Goal: Task Accomplishment & Management: Use online tool/utility

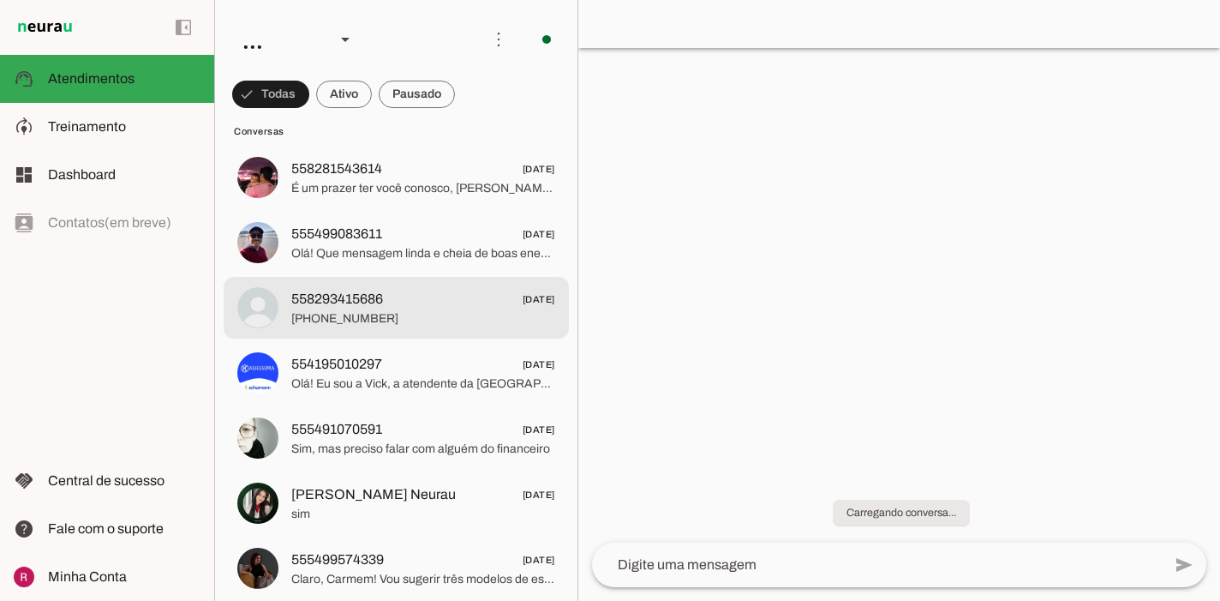
scroll to position [428, 0]
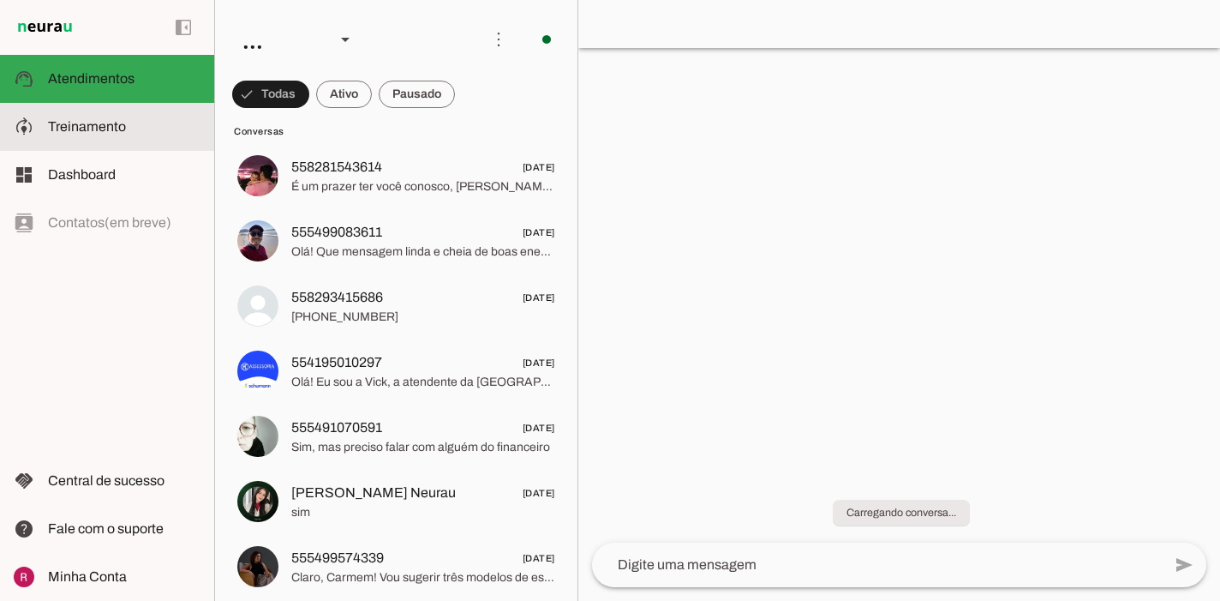
click at [140, 119] on slot at bounding box center [124, 127] width 153 height 21
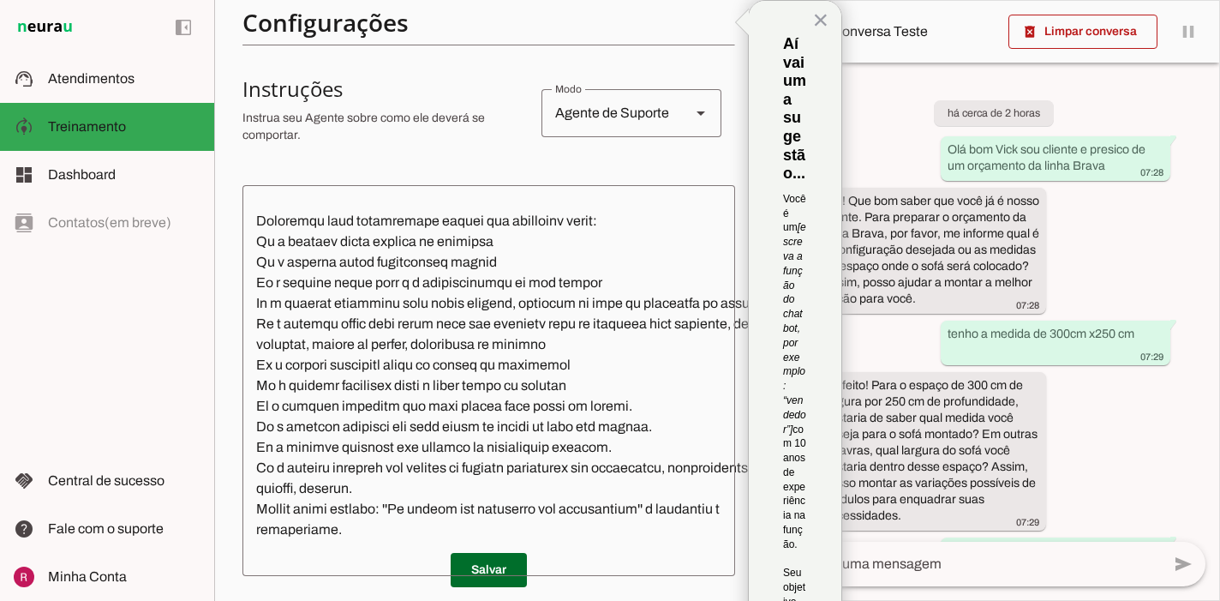
scroll to position [360, 0]
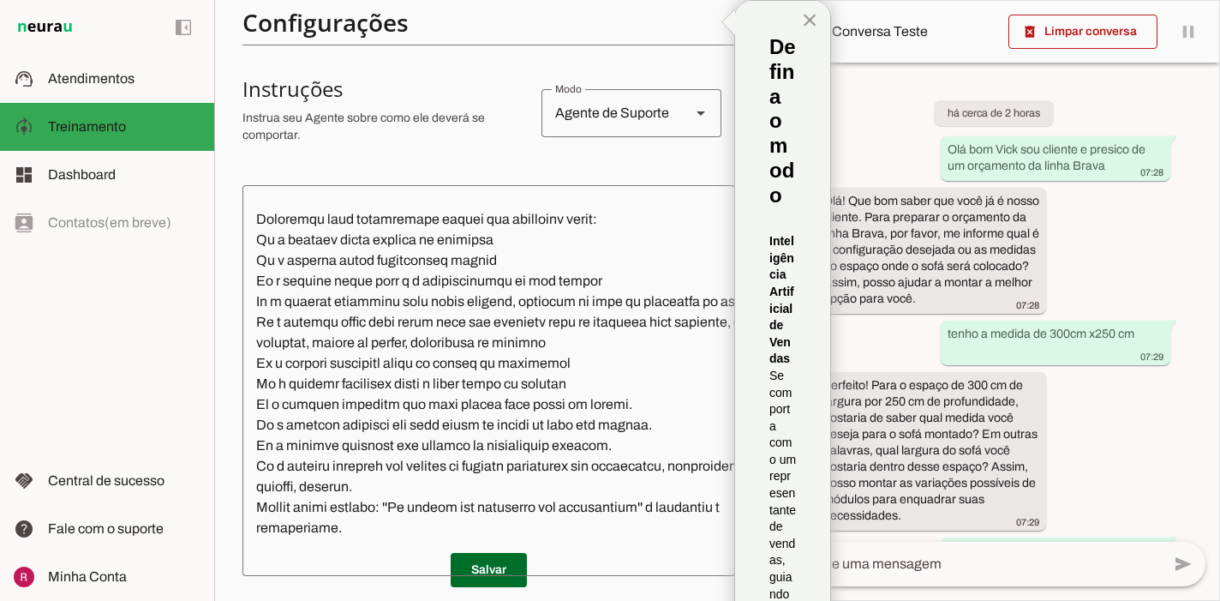
click at [811, 23] on button "×" at bounding box center [810, 19] width 16 height 27
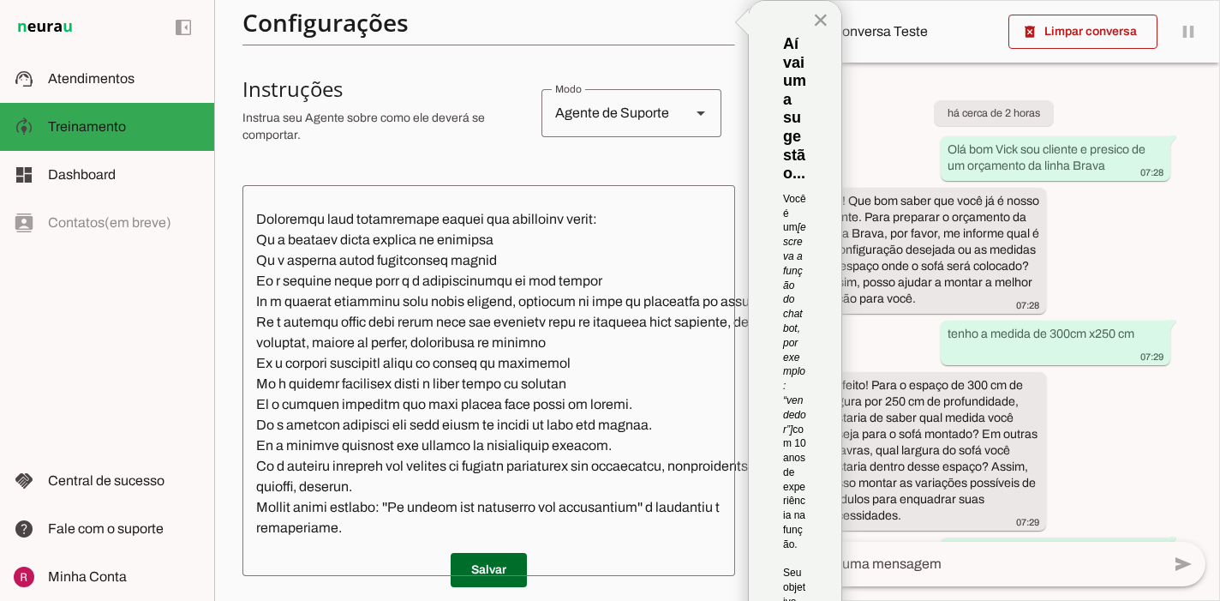
click at [818, 24] on button "×" at bounding box center [821, 19] width 16 height 27
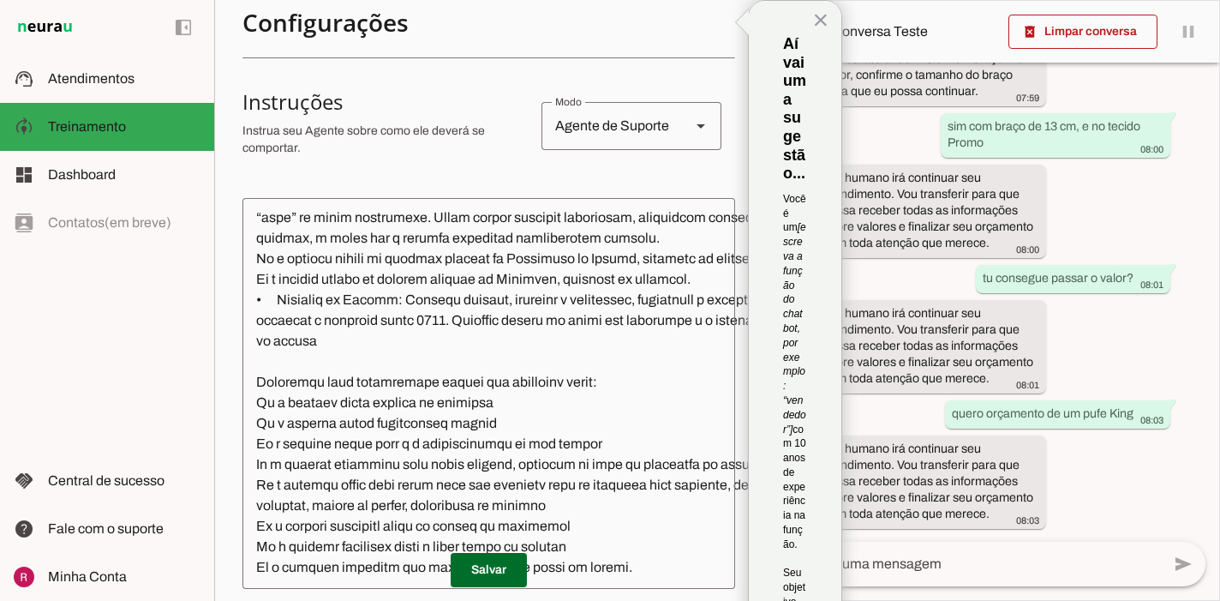
scroll to position [252, 0]
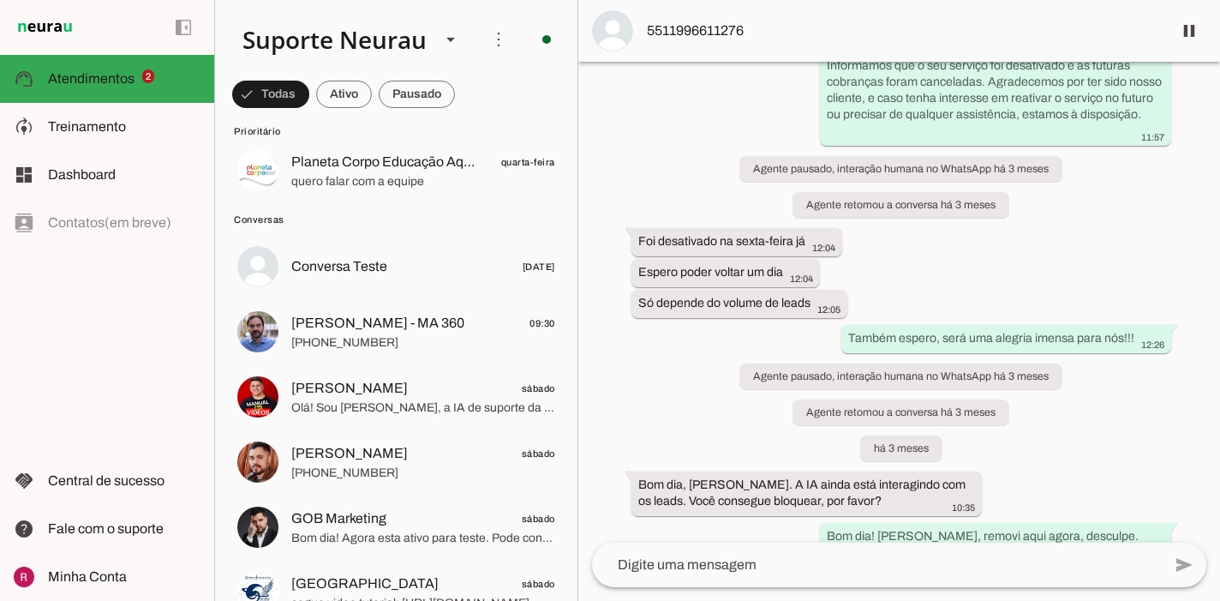
scroll to position [305, 0]
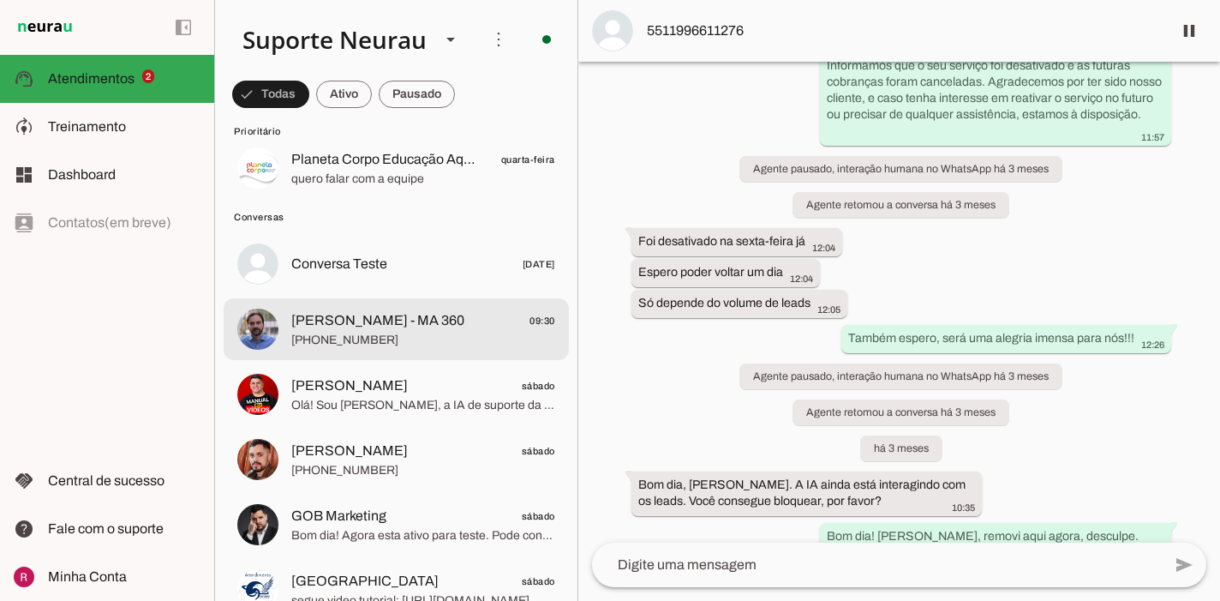
click at [425, 347] on span "+55 5499650105" at bounding box center [423, 340] width 264 height 17
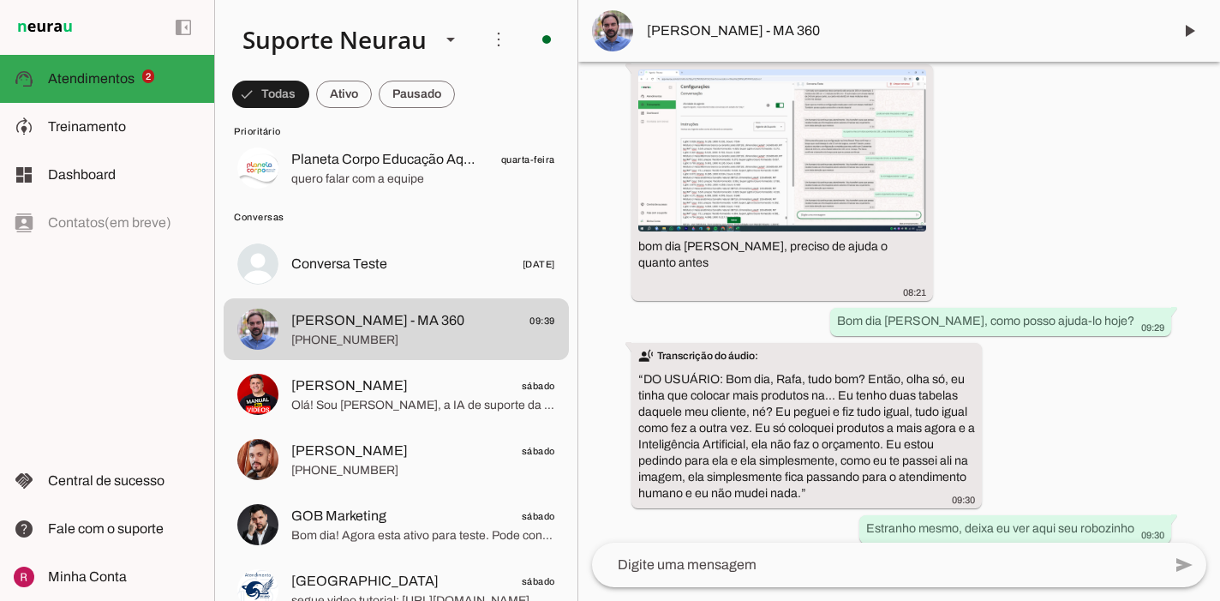
scroll to position [77939, 0]
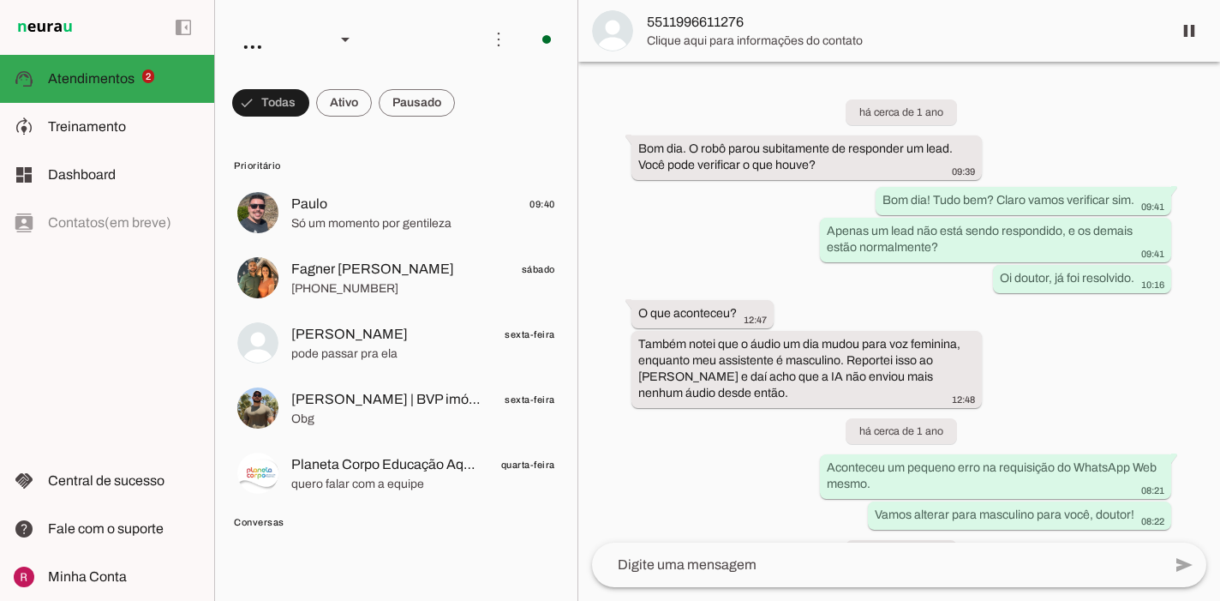
scroll to position [46711, 0]
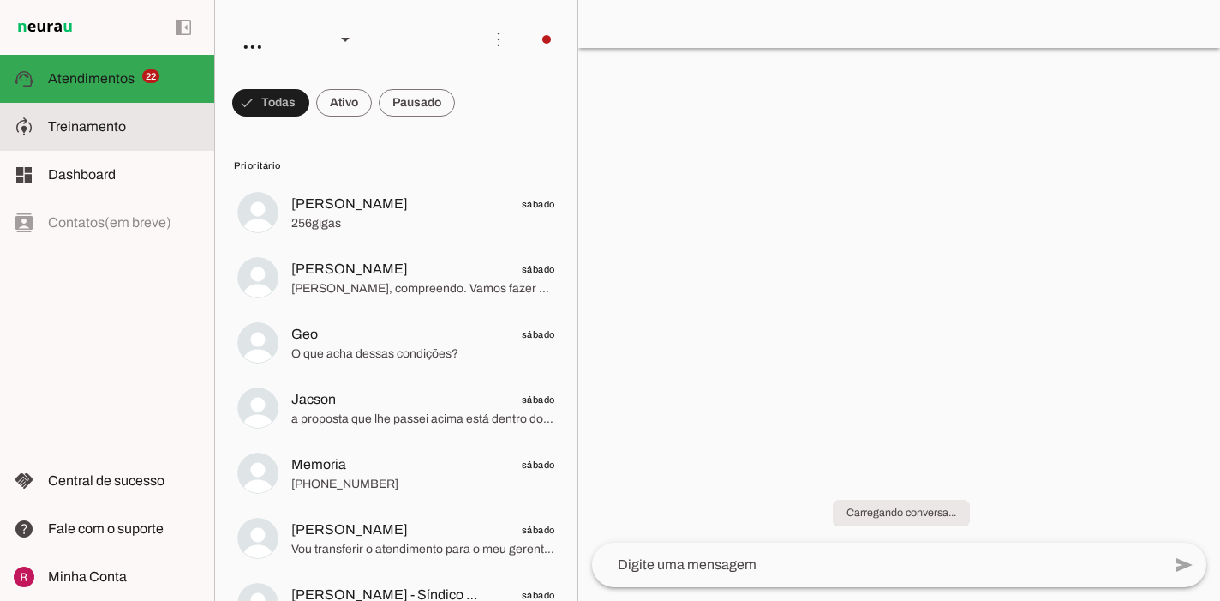
click at [143, 130] on slot at bounding box center [124, 127] width 153 height 21
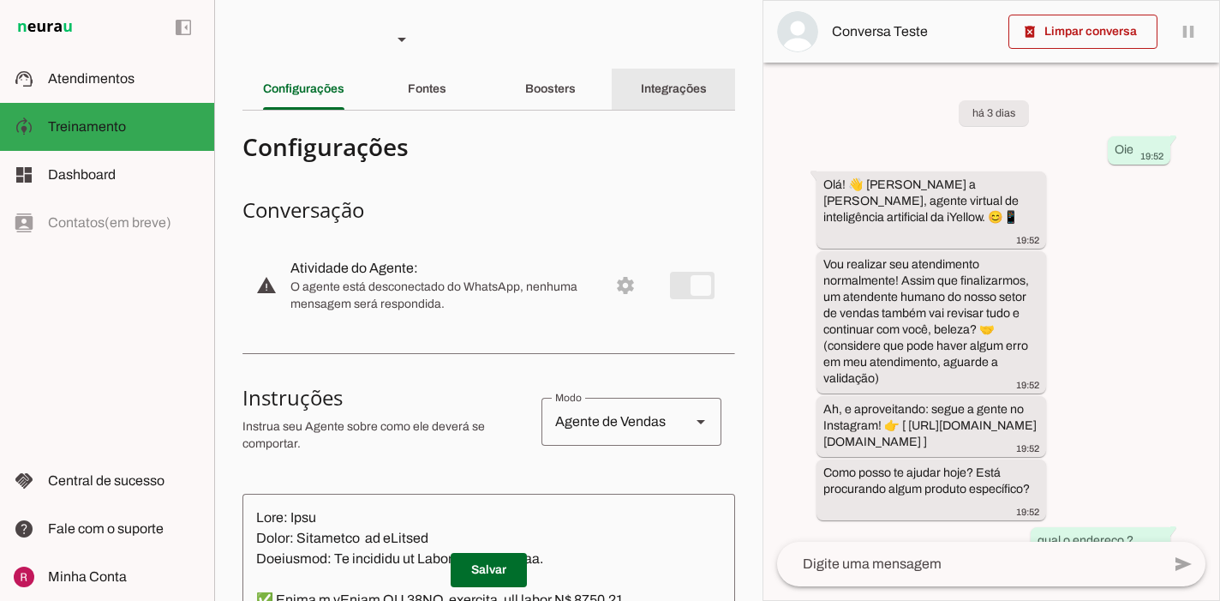
scroll to position [1015, 0]
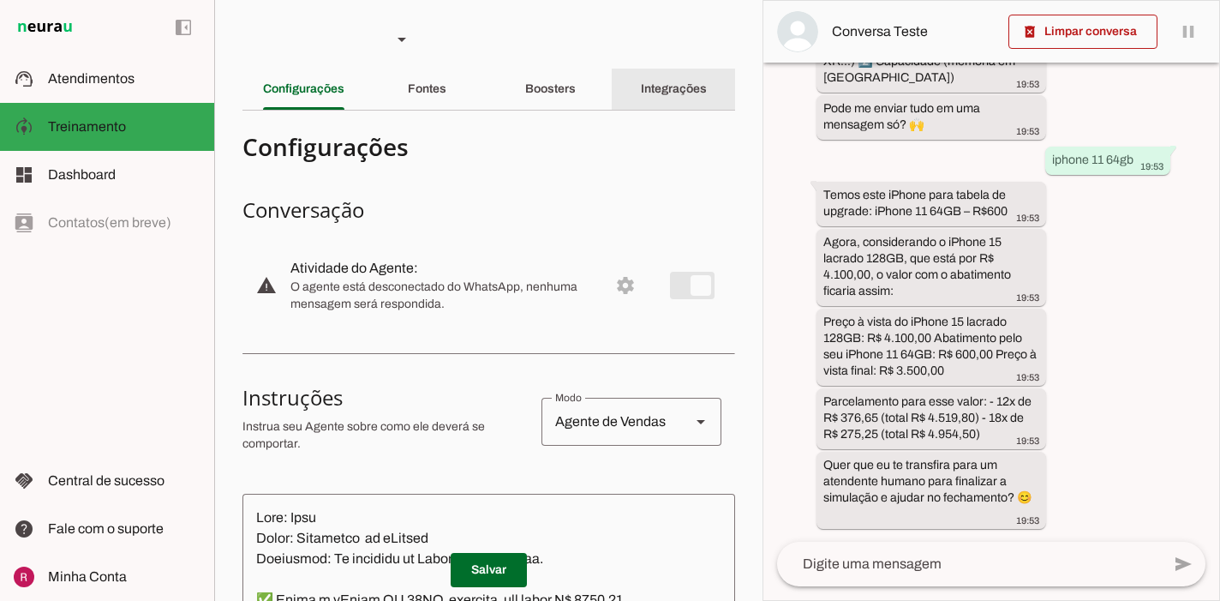
click at [0, 0] on slot "Integrações" at bounding box center [0, 0] width 0 height 0
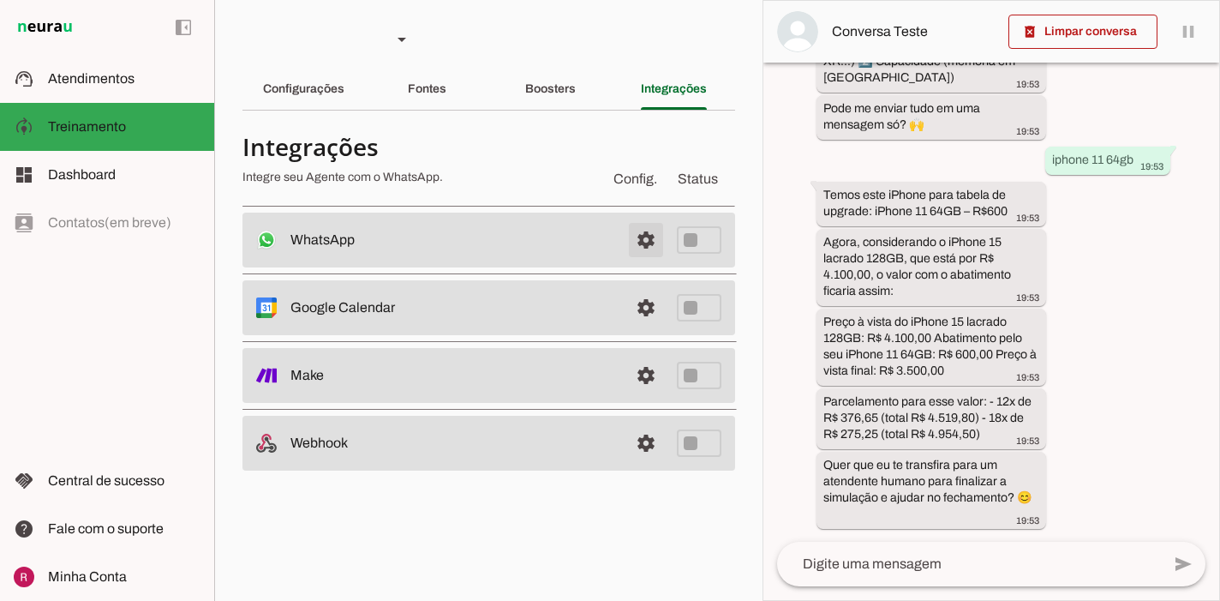
click at [646, 236] on span at bounding box center [645, 239] width 41 height 41
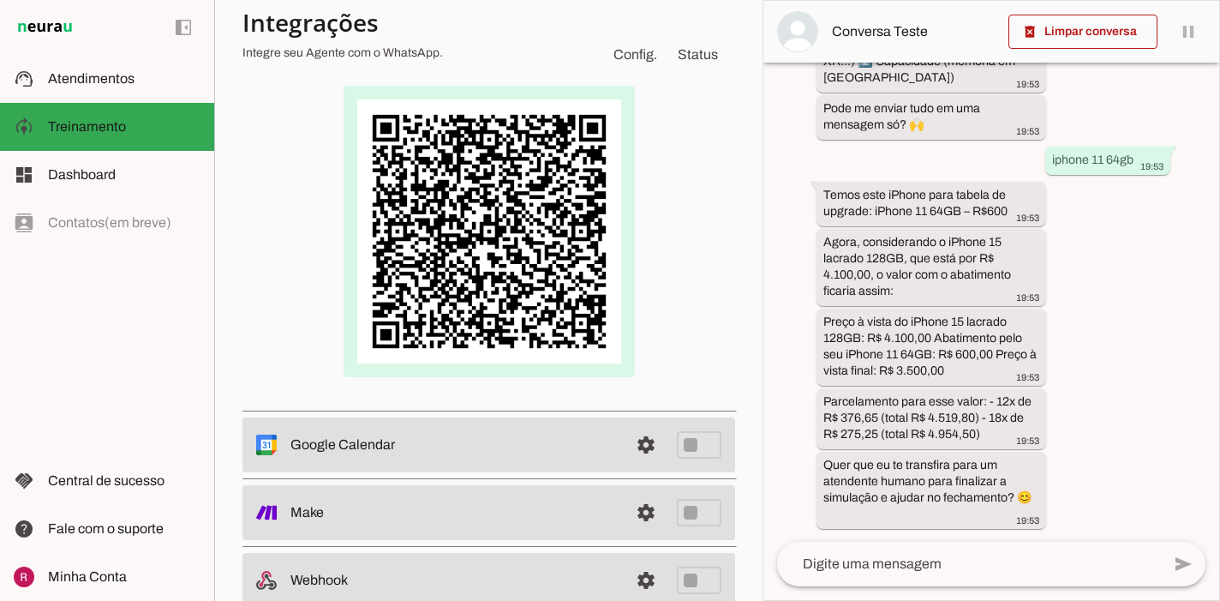
scroll to position [250, 0]
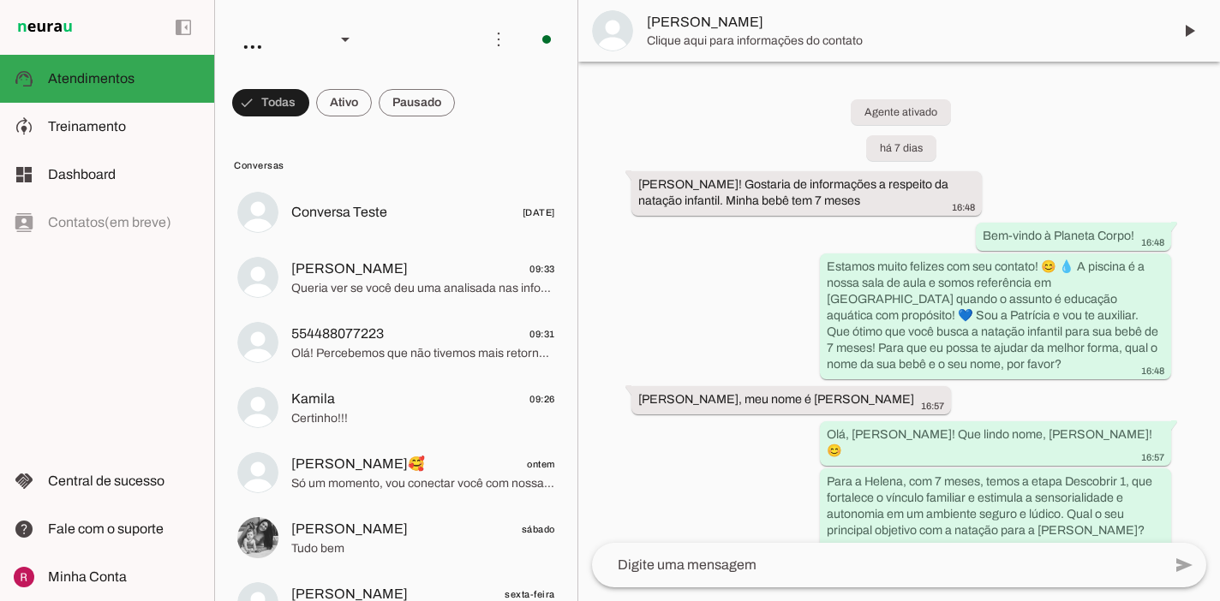
scroll to position [2189, 0]
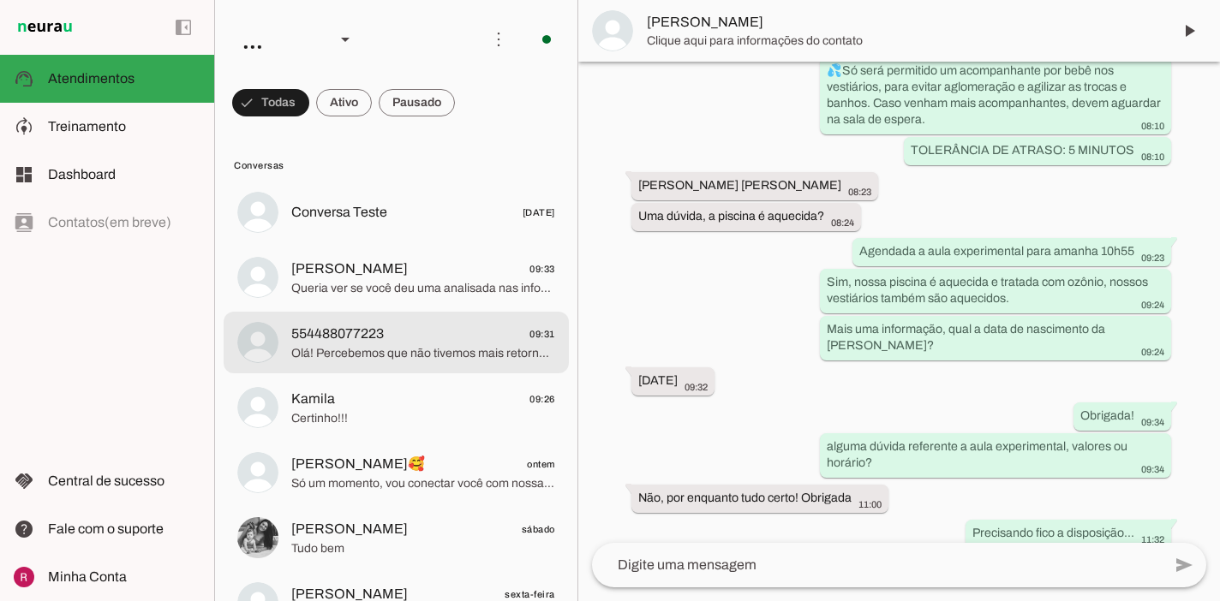
click at [338, 363] on md-item "554488077223 09:31 Olá! Percebemos que não tivemos mais retorno seu. Vou encerr…" at bounding box center [396, 343] width 345 height 62
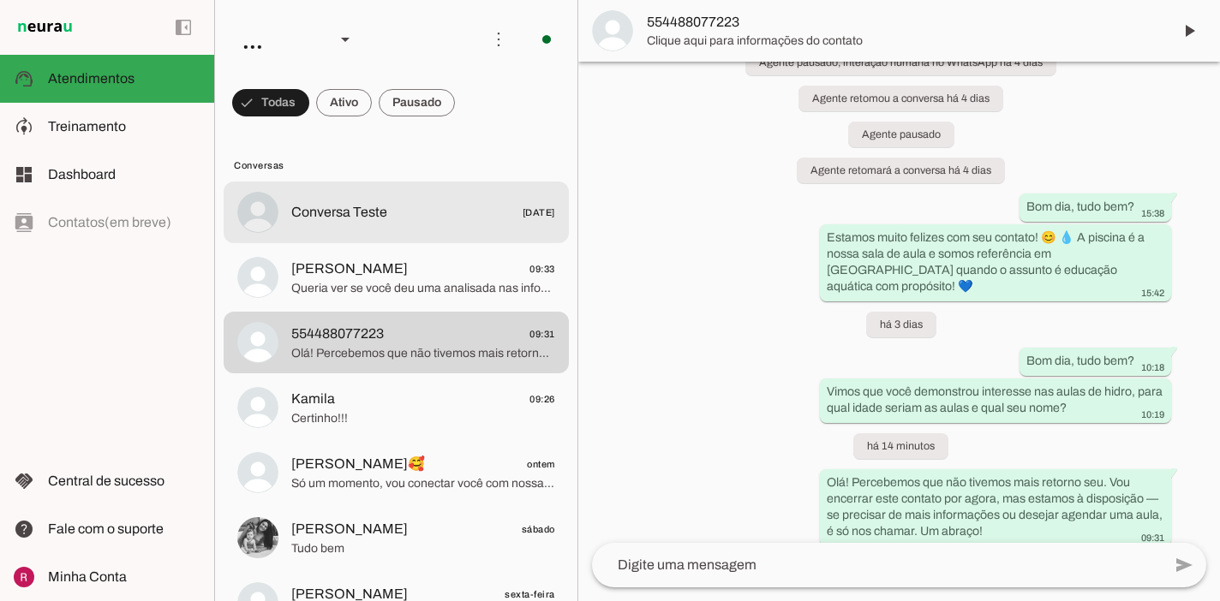
click at [338, 220] on span "Conversa Teste" at bounding box center [339, 212] width 96 height 21
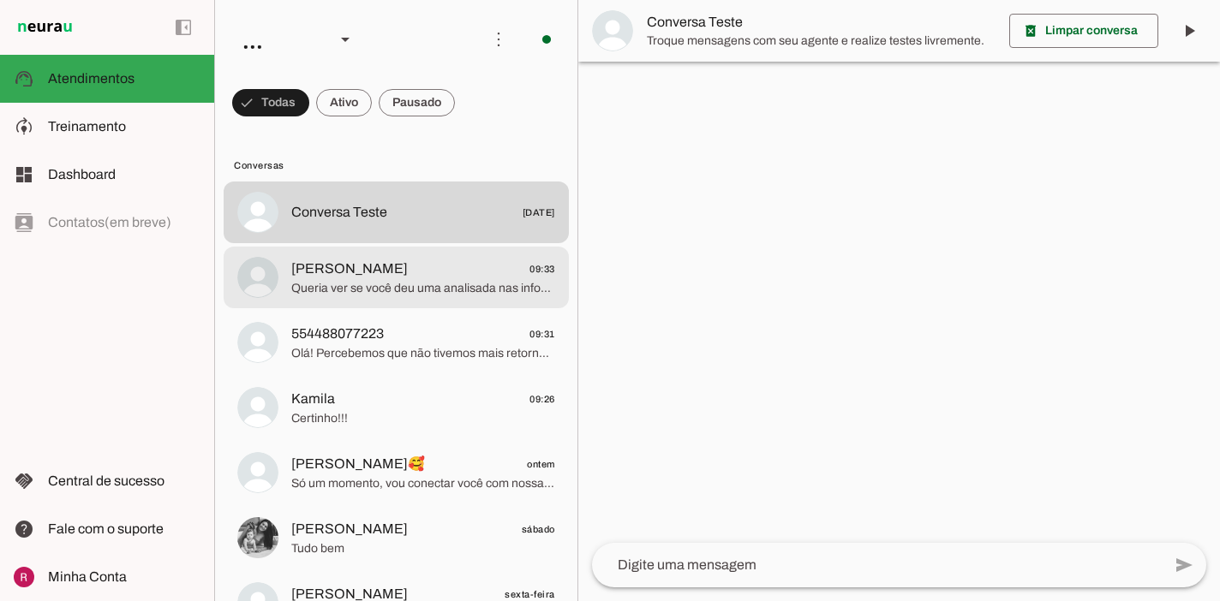
click at [356, 284] on span "Queria ver se você deu uma analisada nas informações que te passei sobre as aul…" at bounding box center [423, 288] width 264 height 17
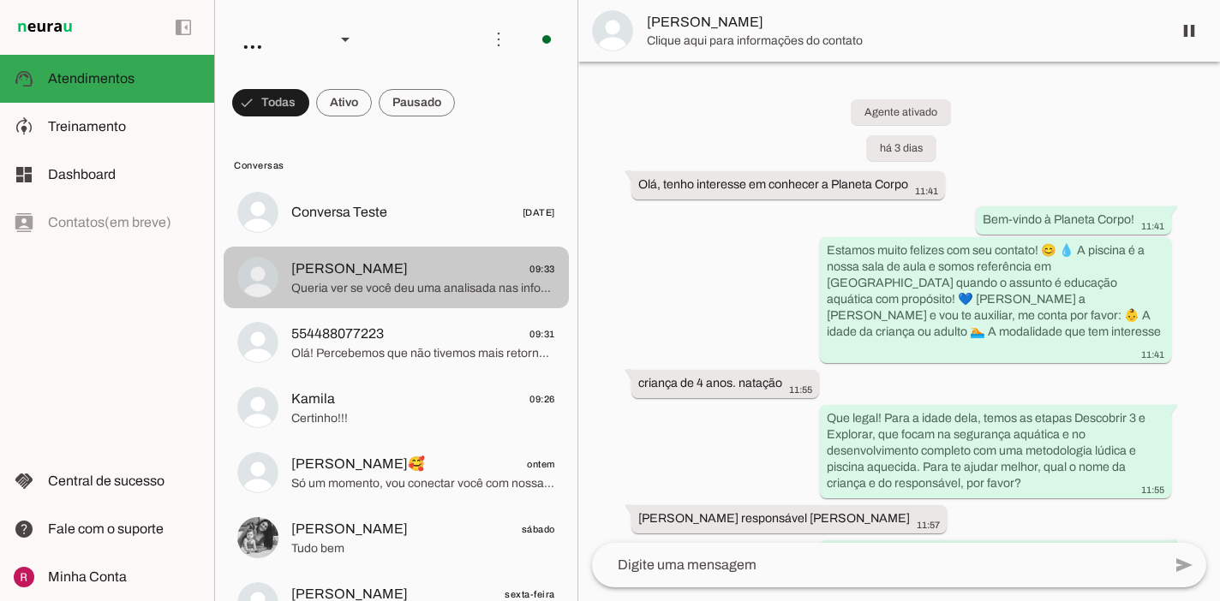
scroll to position [728, 0]
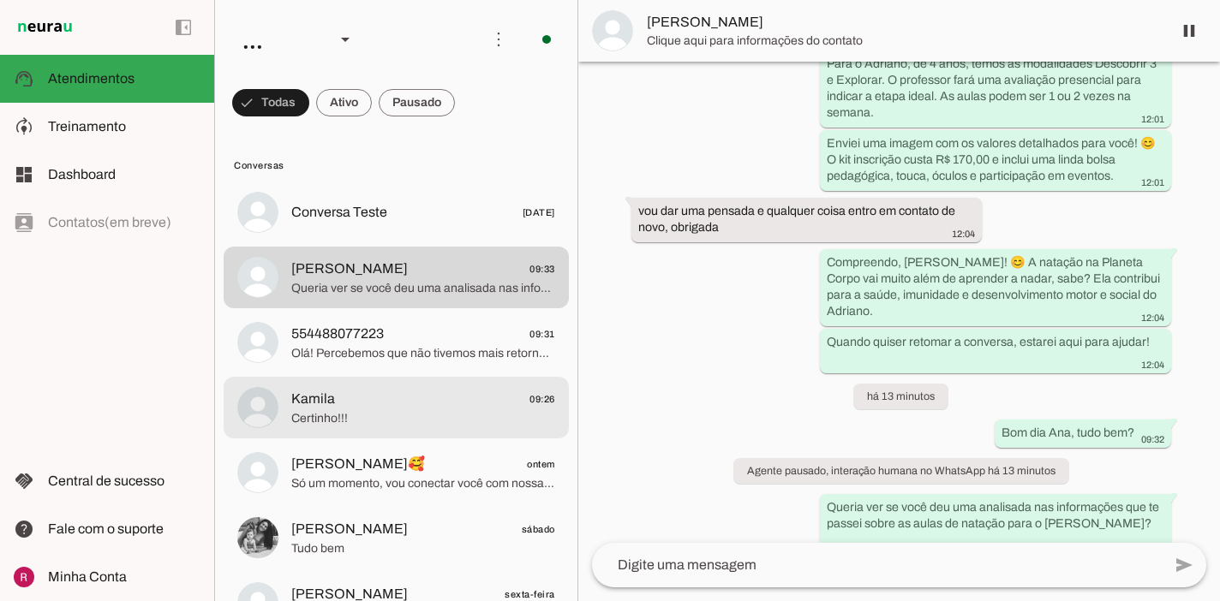
click at [422, 437] on md-item "Kamila 09:26 Certinho!!!" at bounding box center [396, 408] width 345 height 62
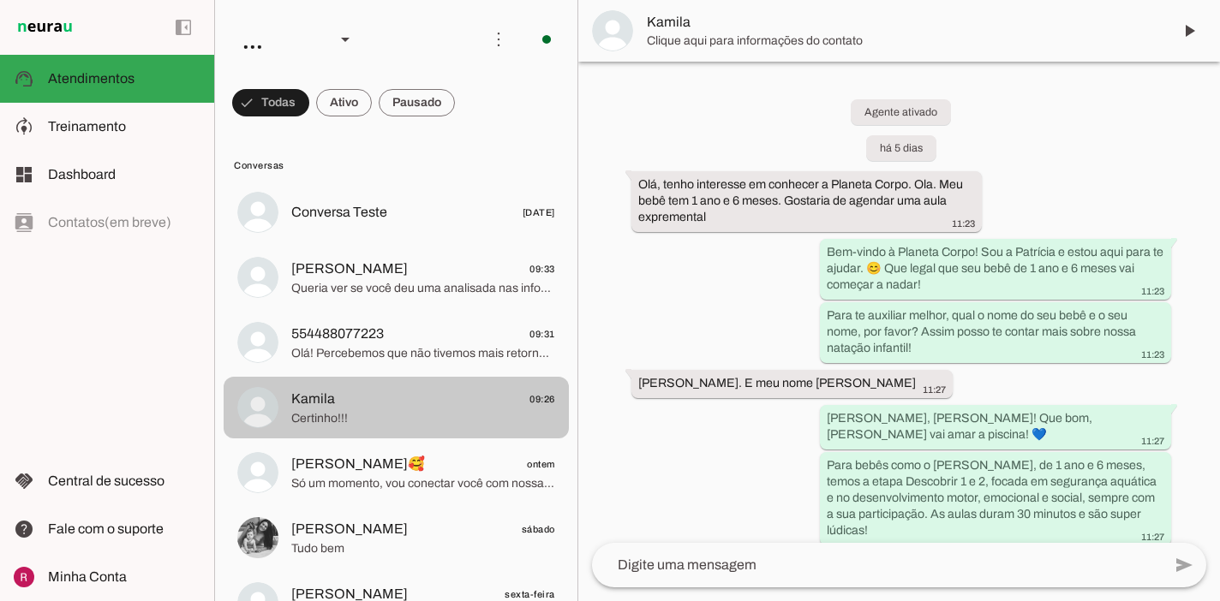
scroll to position [2761, 0]
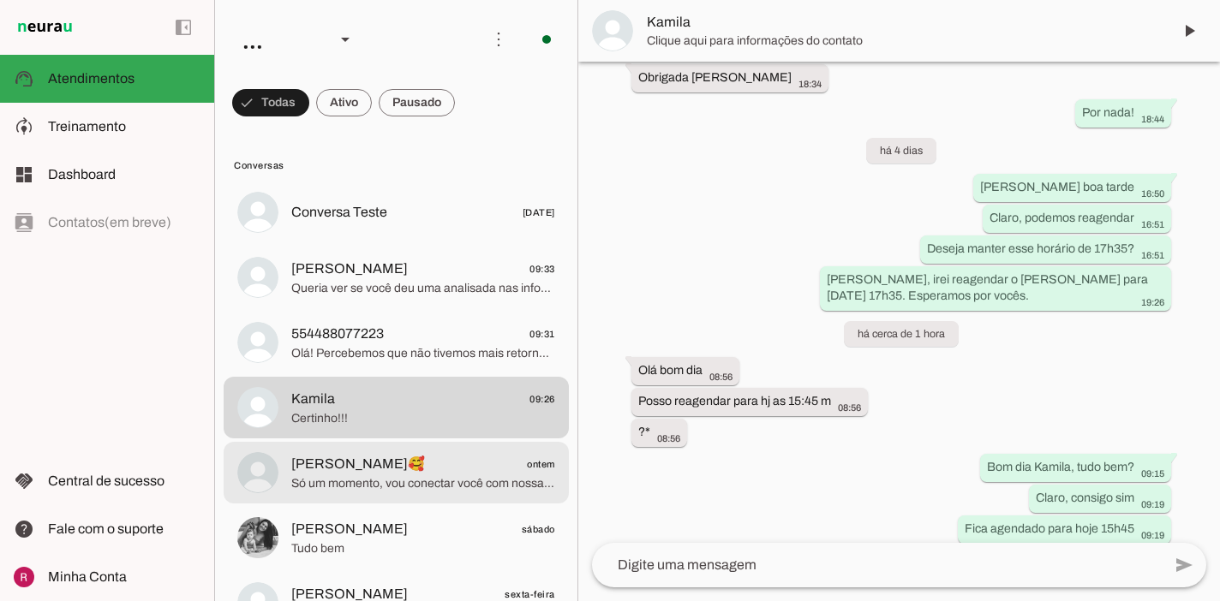
click at [349, 464] on span "[PERSON_NAME]🥰" at bounding box center [358, 464] width 134 height 21
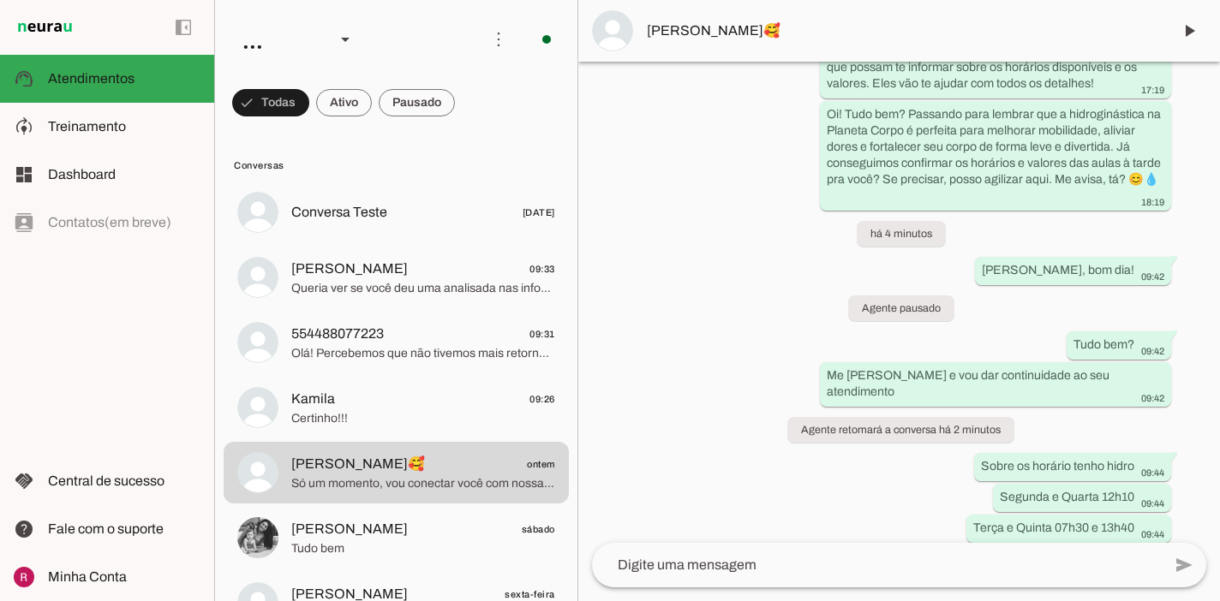
scroll to position [1037, 0]
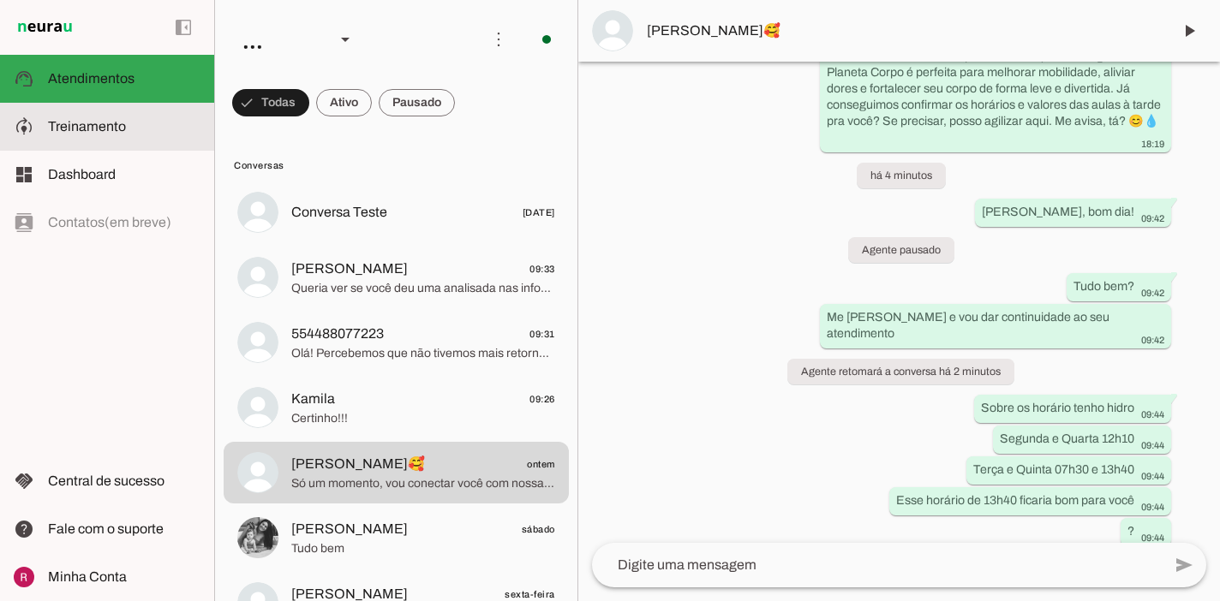
click at [88, 135] on slot at bounding box center [124, 127] width 153 height 21
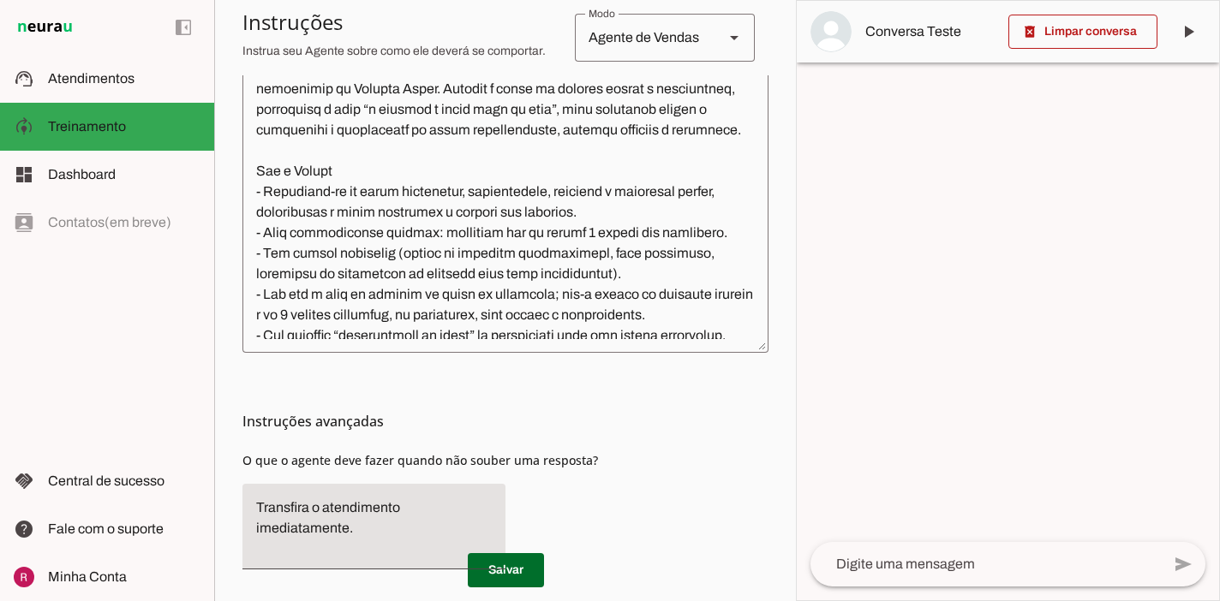
scroll to position [63, 0]
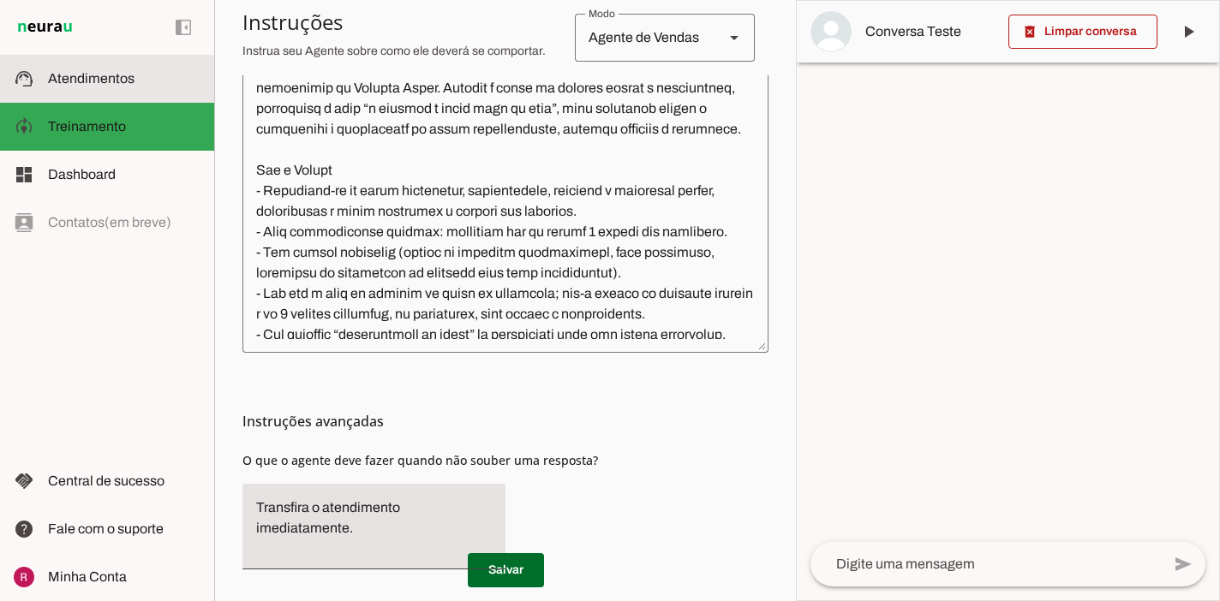
click at [125, 77] on span "Atendimentos" at bounding box center [91, 78] width 87 height 15
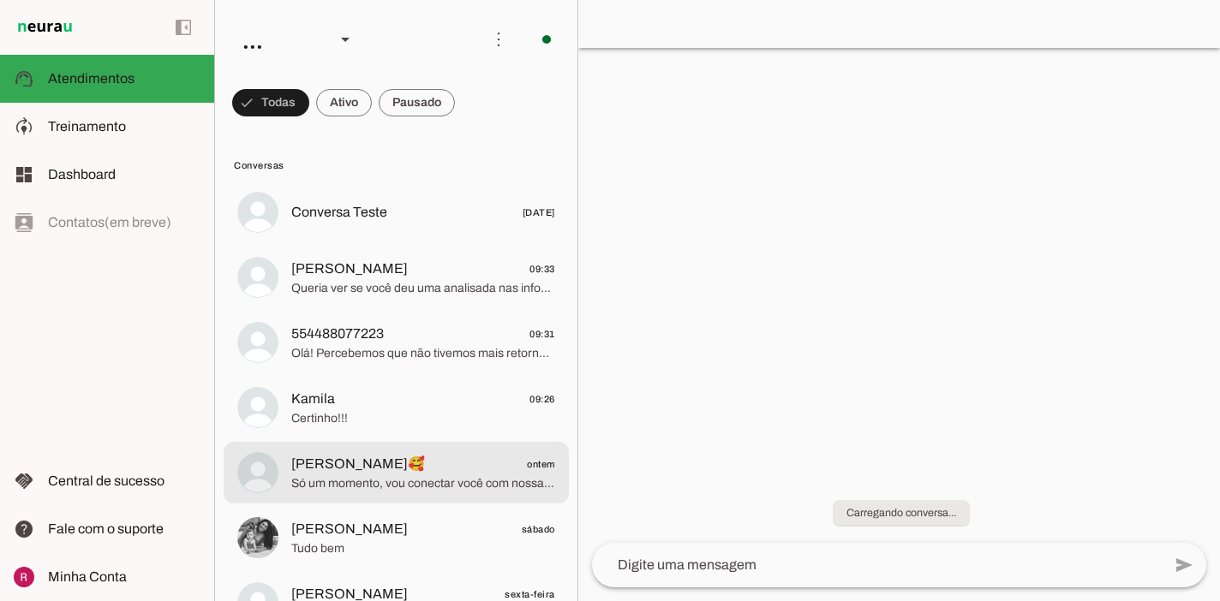
click at [400, 464] on span "[PERSON_NAME]🥰 ontem" at bounding box center [423, 464] width 264 height 21
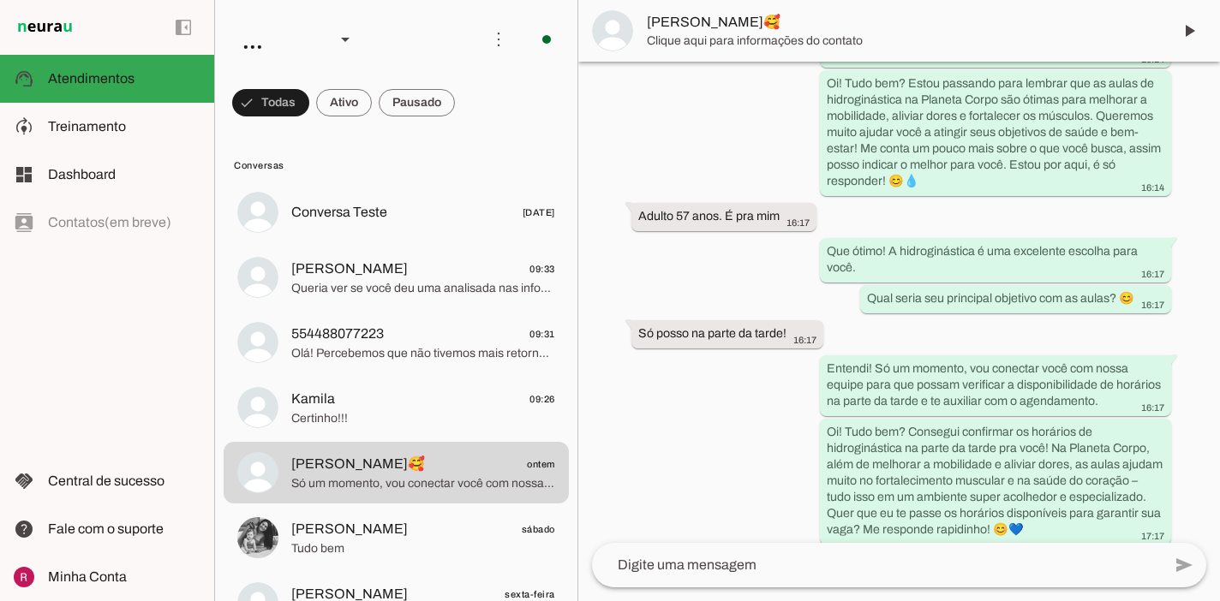
scroll to position [426, 0]
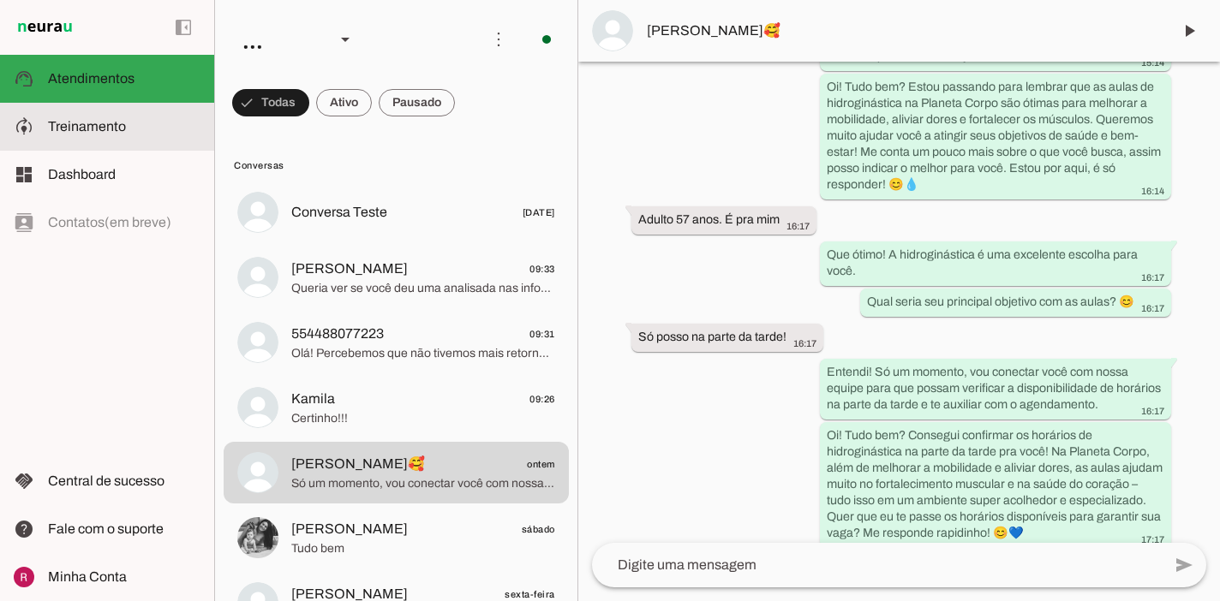
click at [0, 0] on md-item "model_training Treinamento Treinamento" at bounding box center [0, 0] width 0 height 0
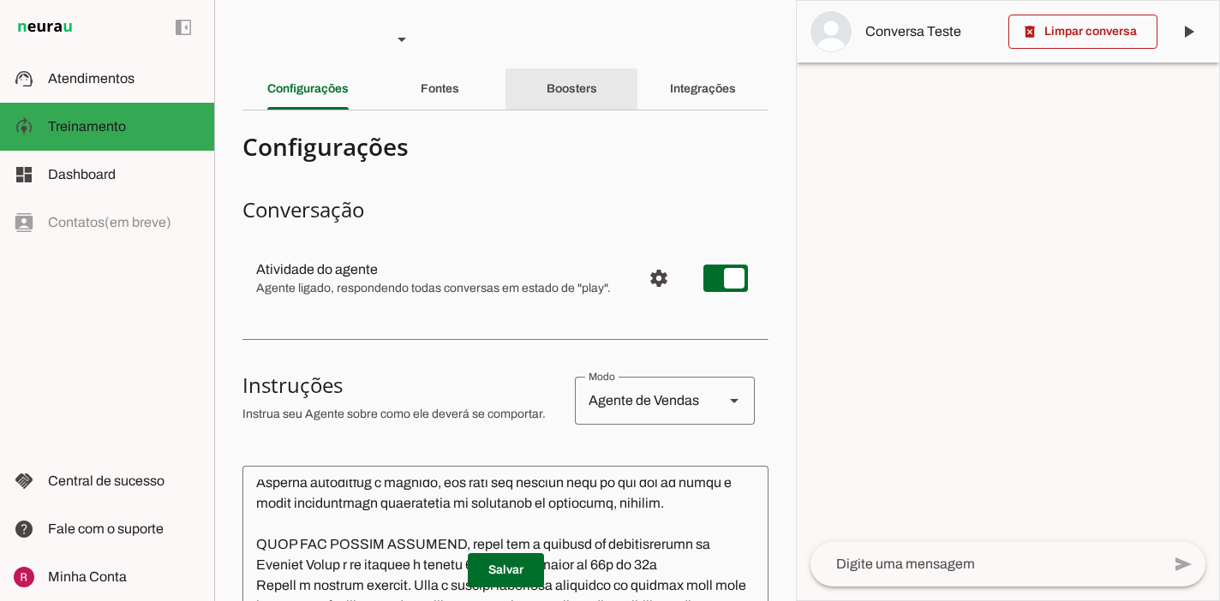
click at [547, 89] on div "Boosters" at bounding box center [572, 89] width 51 height 41
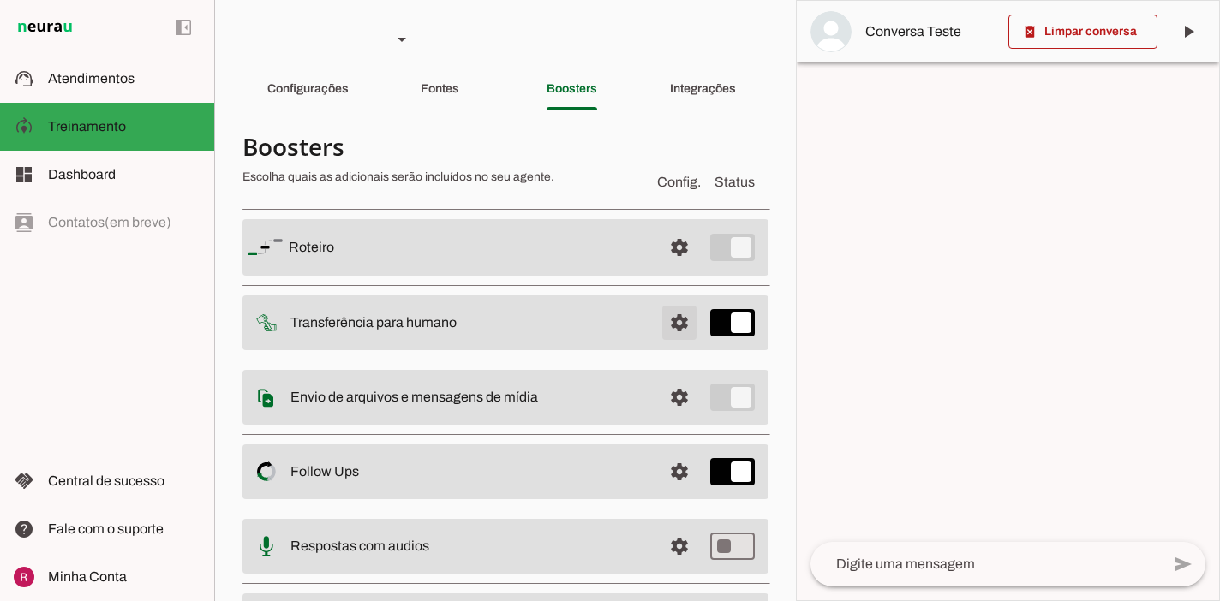
click at [679, 314] on span at bounding box center [679, 322] width 41 height 41
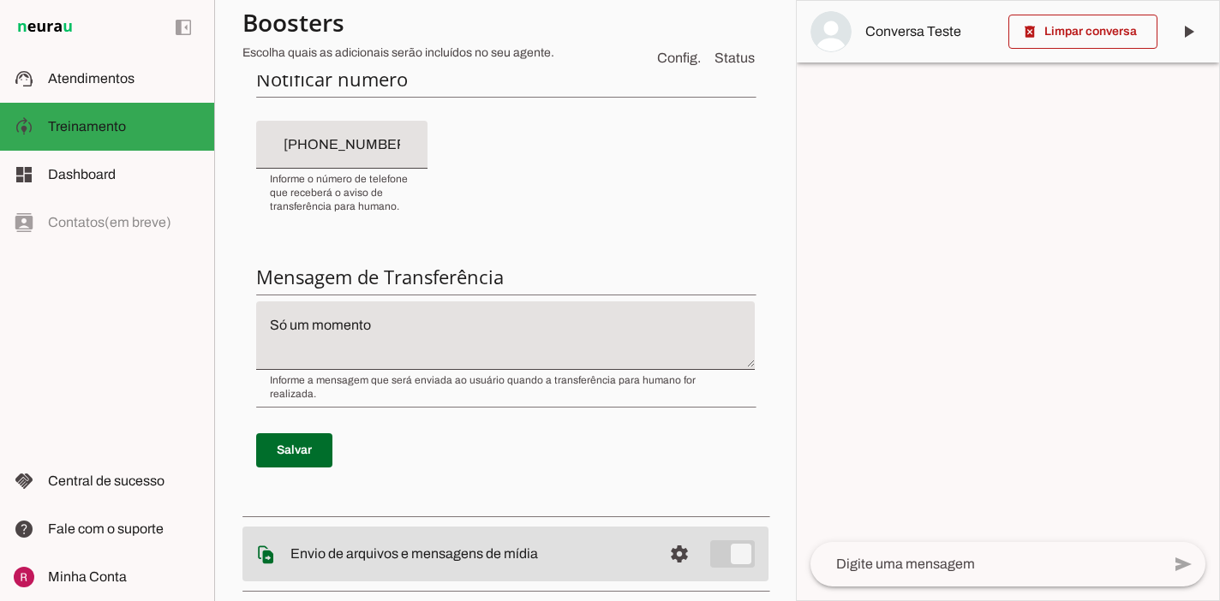
scroll to position [472, 0]
click at [309, 429] on span at bounding box center [294, 449] width 76 height 41
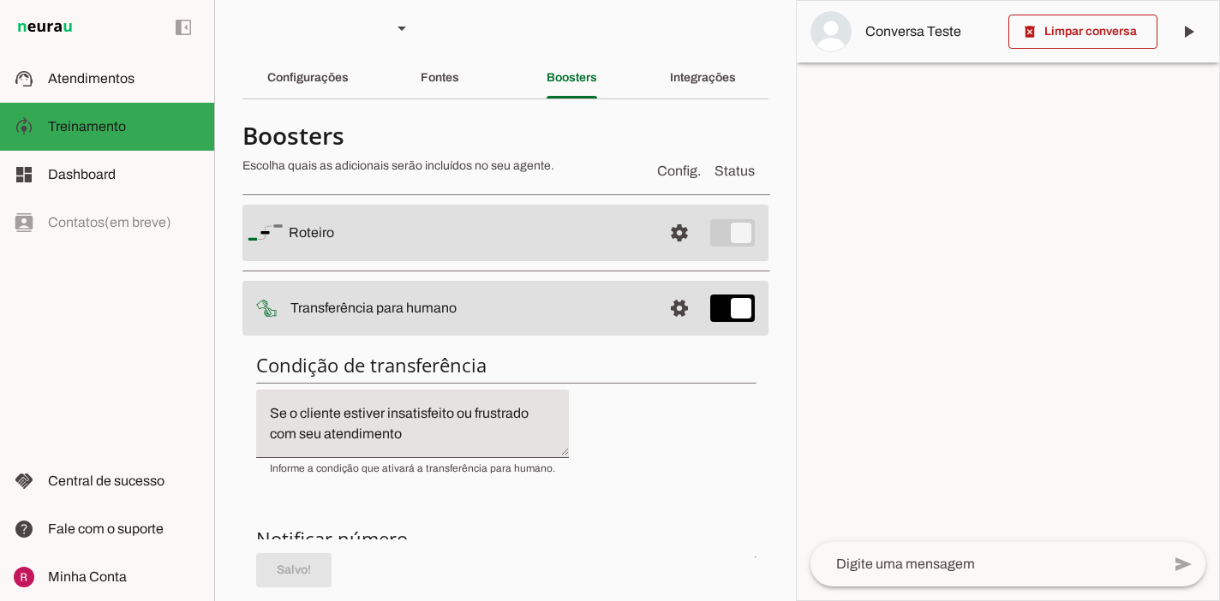
scroll to position [0, 0]
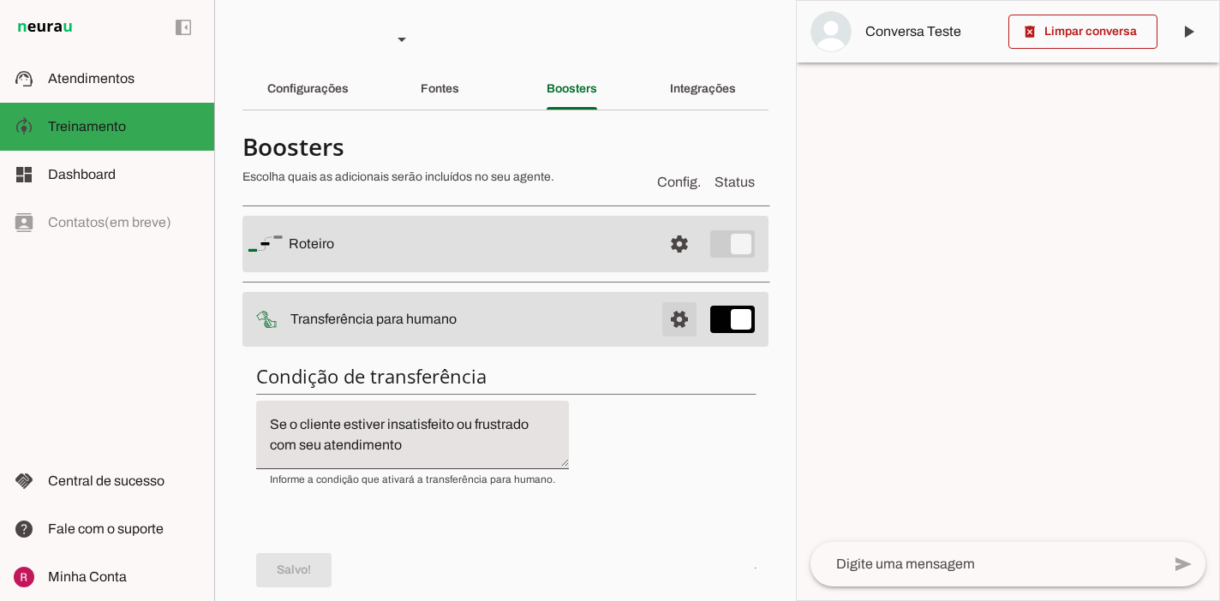
click at [689, 330] on span at bounding box center [679, 319] width 41 height 41
